Goal: Obtain resource: Obtain resource

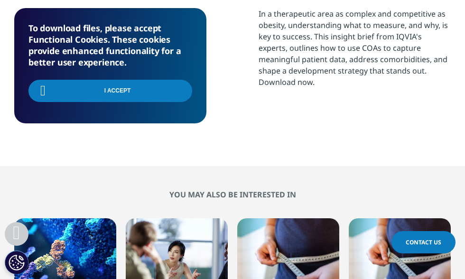
scroll to position [623, 0]
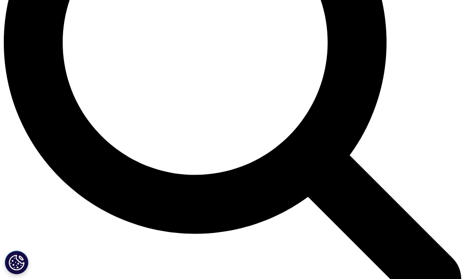
scroll to position [403, 437]
type input "Milos"
type input "Icevic"
type input "[EMAIL_ADDRESS][DOMAIN_NAME]"
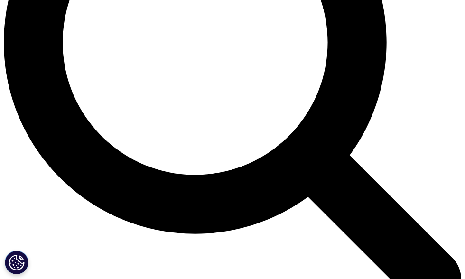
select select "[GEOGRAPHIC_DATA]"
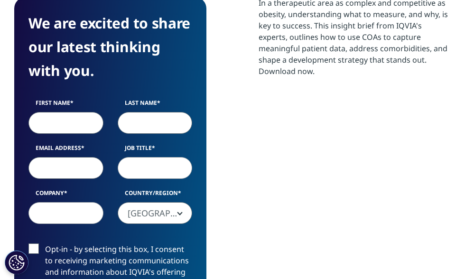
select select
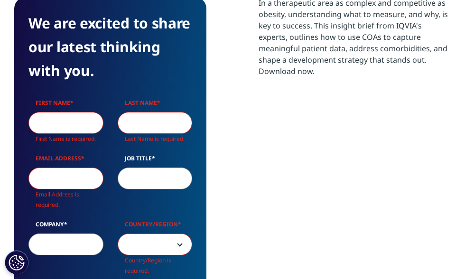
scroll to position [465, 437]
click at [60, 118] on input "First Name" at bounding box center [65, 123] width 75 height 22
type input "Milos"
type input "Icevic"
type input "milosicevic@gmail.com"
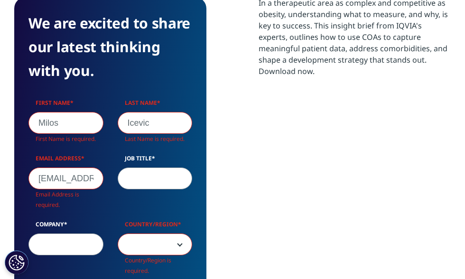
select select "Austria"
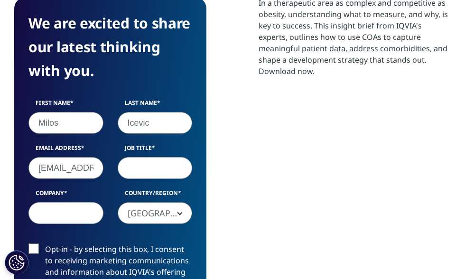
click at [57, 169] on input "milosicevic@gmail.com" at bounding box center [65, 168] width 75 height 22
click at [74, 169] on input "milos.icevic@gmail.com" at bounding box center [65, 168] width 75 height 22
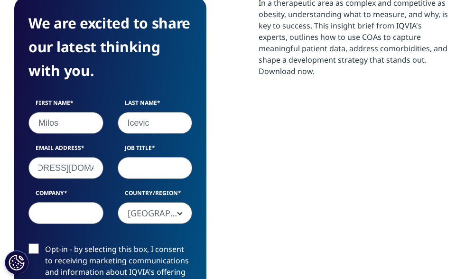
click at [61, 170] on input "milos.icevic@AstraZeneca.com" at bounding box center [65, 168] width 75 height 22
type input "milos.icevic@astrazeneca.com"
click at [76, 214] on input "Company" at bounding box center [65, 213] width 75 height 22
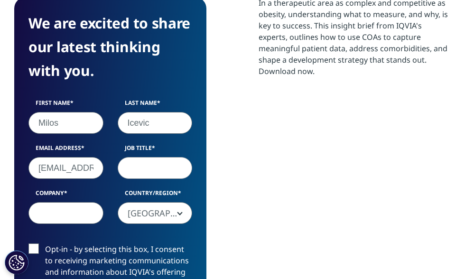
type input "AstraZeneca"
click at [146, 169] on input "Job Title" at bounding box center [155, 168] width 75 height 22
type input "Oncology Business Unit Director Balkans Cluster"
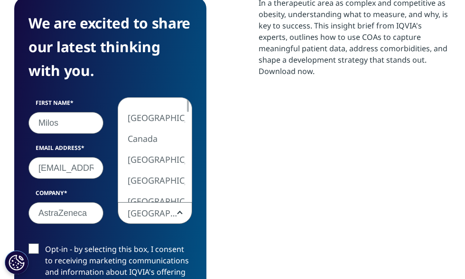
click at [166, 218] on span "Austria" at bounding box center [155, 214] width 74 height 22
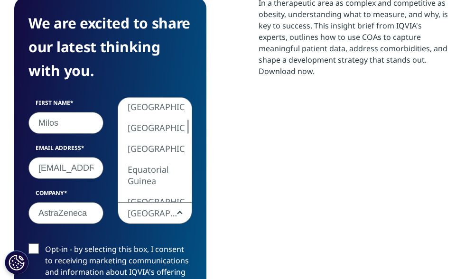
select select "Croatia"
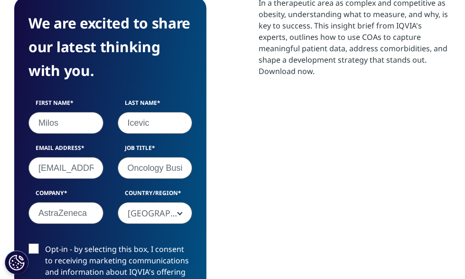
click at [160, 166] on input "Oncology Business Unit Director Balkans Cluster" at bounding box center [155, 168] width 75 height 22
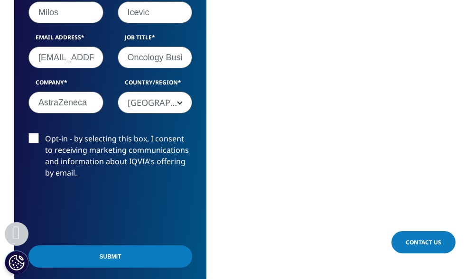
click at [35, 139] on label "Opt-in - by selecting this box, I consent to receiving marketing communications…" at bounding box center [110, 158] width 164 height 51
click at [45, 133] on input "Opt-in - by selecting this box, I consent to receiving marketing communications…" at bounding box center [45, 133] width 0 height 0
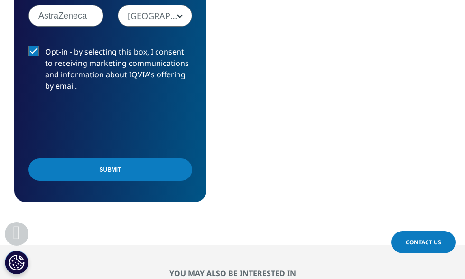
click at [98, 170] on input "Submit" at bounding box center [110, 170] width 164 height 22
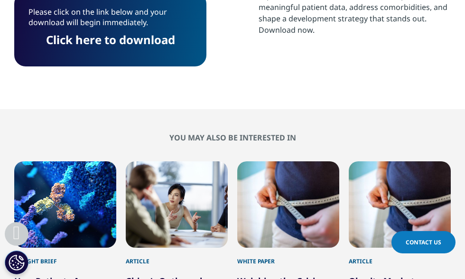
scroll to position [665, 0]
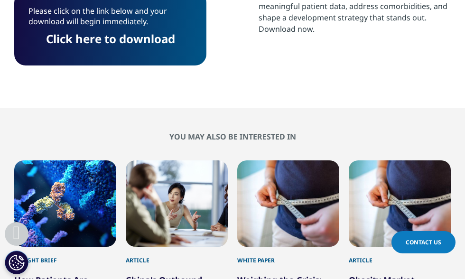
click at [144, 43] on link "Click here to download" at bounding box center [110, 39] width 129 height 16
